Goal: Find specific page/section: Find specific page/section

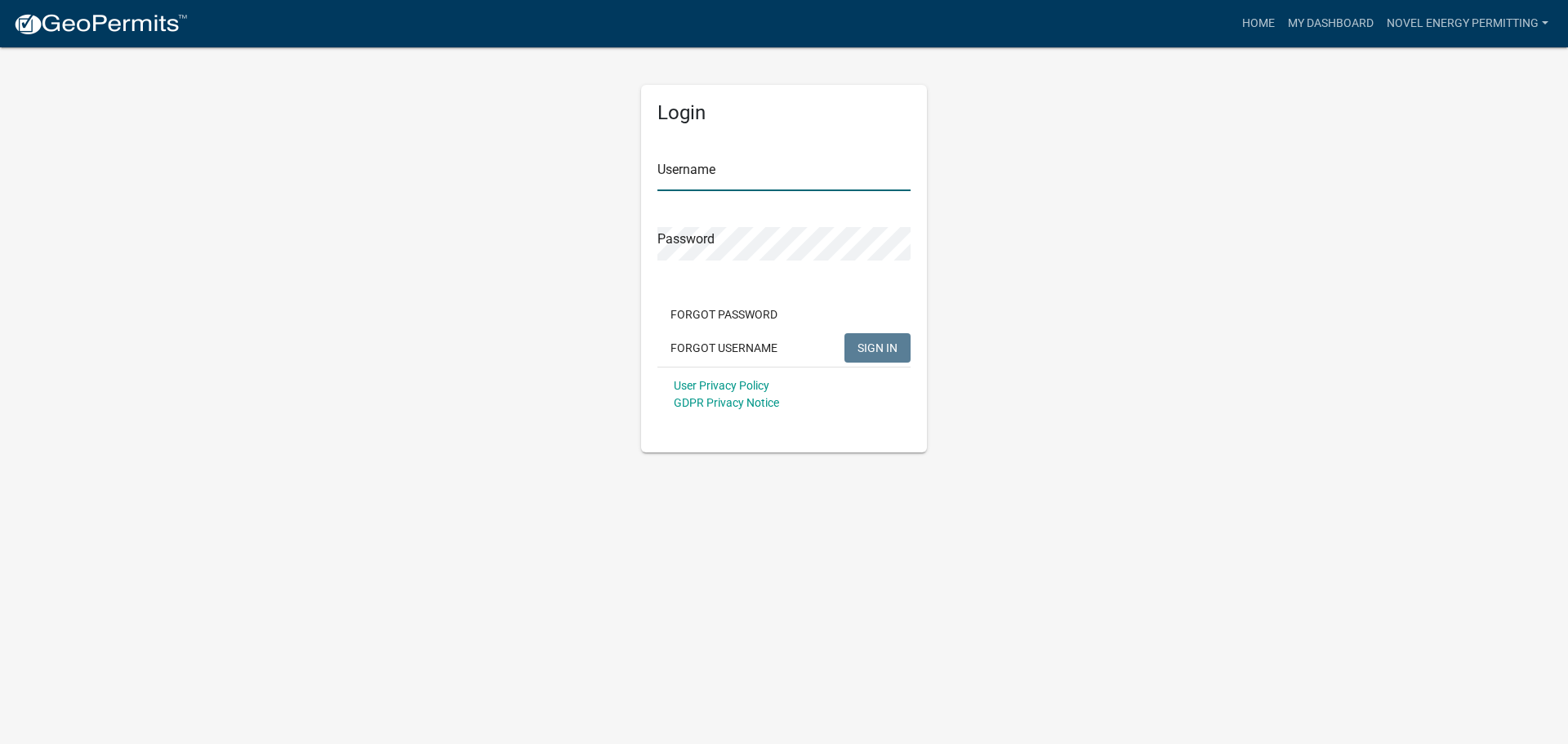
type input "Novel Energy Permitting"
click at [873, 357] on button "SIGN IN" at bounding box center [878, 348] width 67 height 30
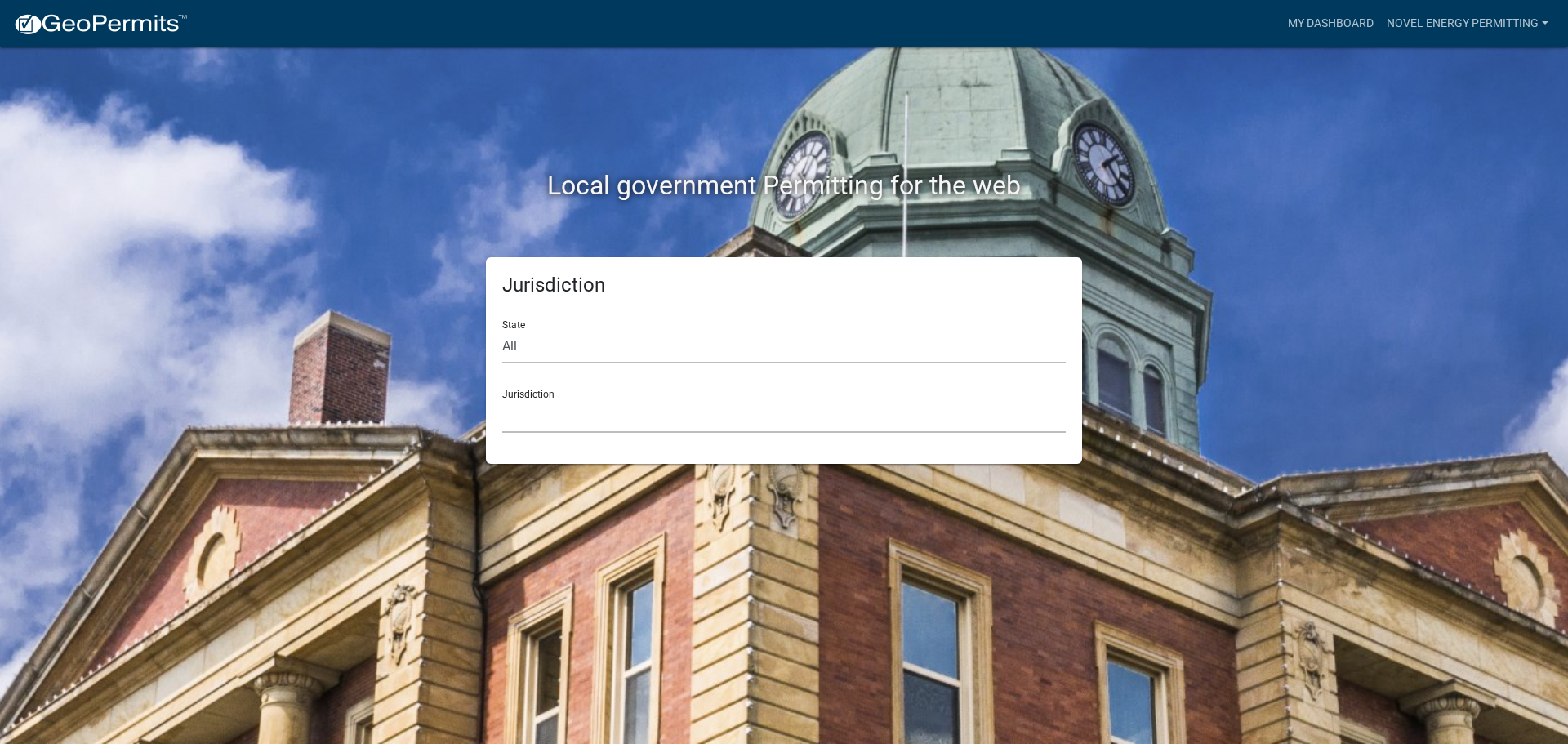
click at [700, 421] on select "[GEOGRAPHIC_DATA], [US_STATE] [GEOGRAPHIC_DATA], [US_STATE][PERSON_NAME][GEOGRA…" at bounding box center [784, 416] width 563 height 33
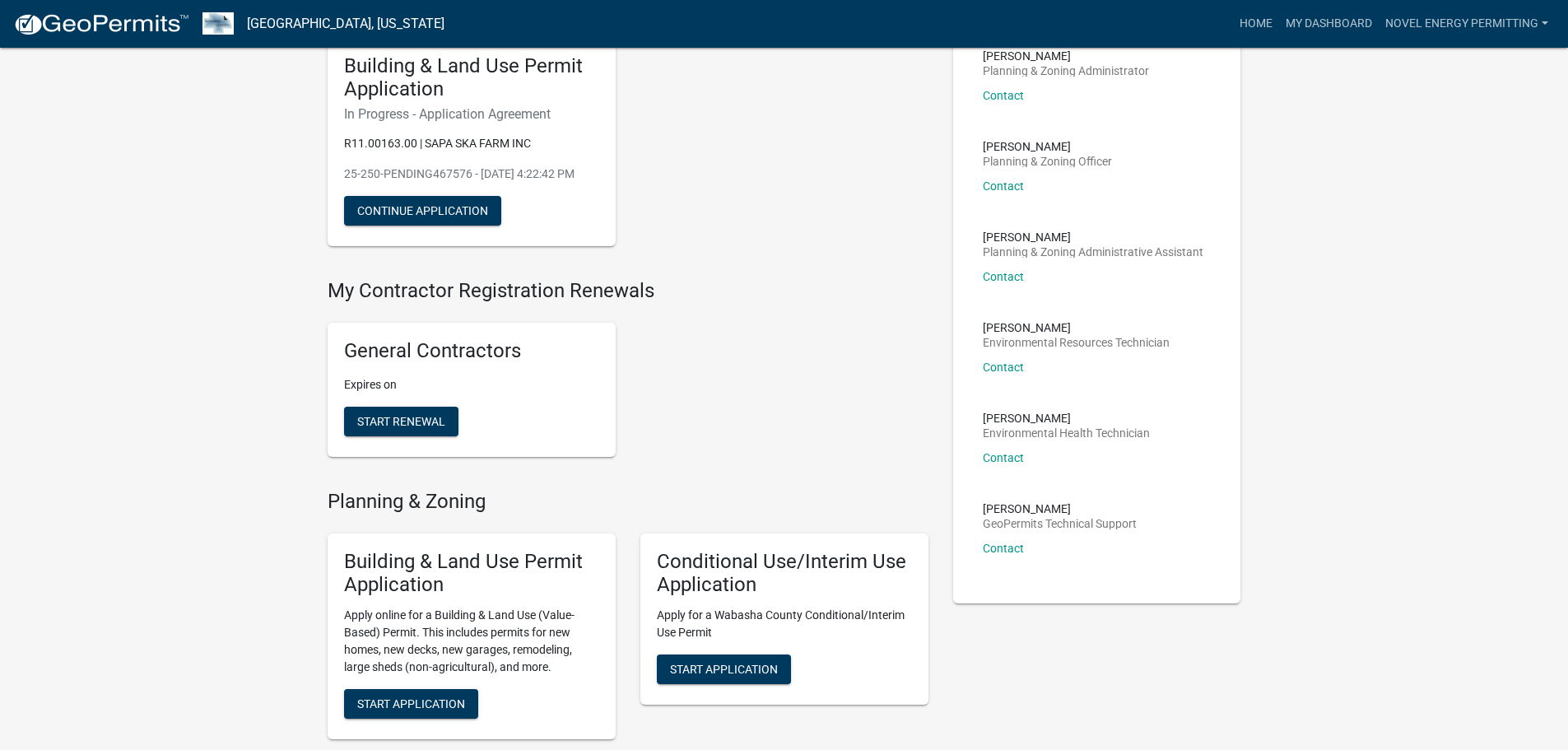
scroll to position [139, 0]
click at [677, 489] on div "My Contractor Registration Renewals General Contractors Expires on Start Renewal" at bounding box center [627, 383] width 626 height 211
